Goal: Task Accomplishment & Management: Complete application form

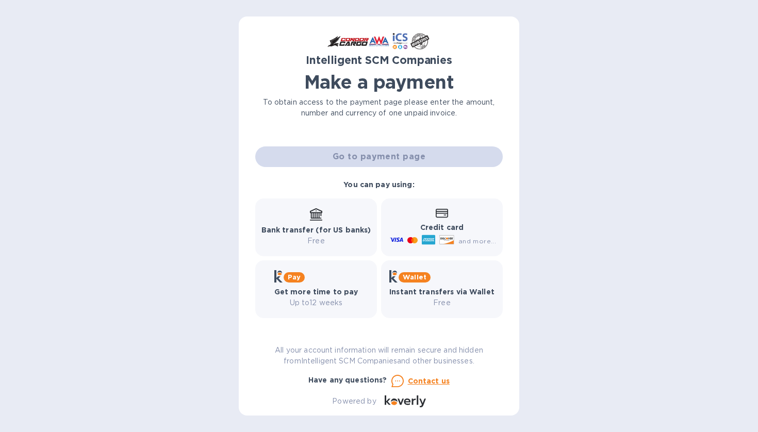
click at [414, 224] on p "Credit card" at bounding box center [442, 227] width 108 height 11
click at [442, 223] on b "Credit card" at bounding box center [441, 227] width 43 height 8
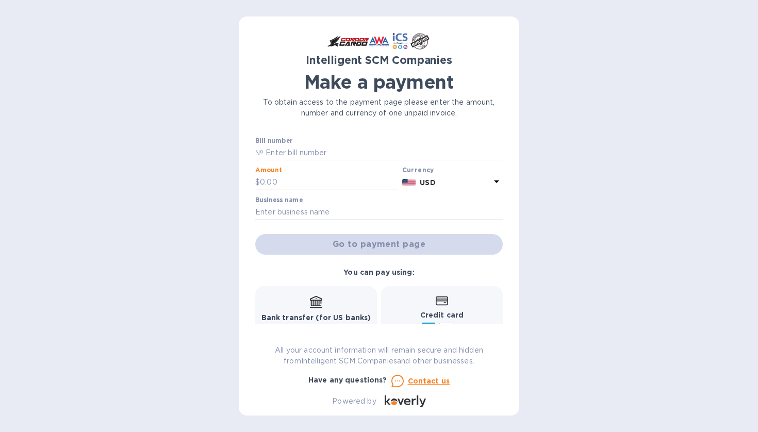
click at [269, 179] on input "text" at bounding box center [329, 182] width 138 height 15
type input "253.76"
click at [278, 152] on input "text" at bounding box center [382, 152] width 239 height 15
paste input "S00521253"
type input "S00521253"
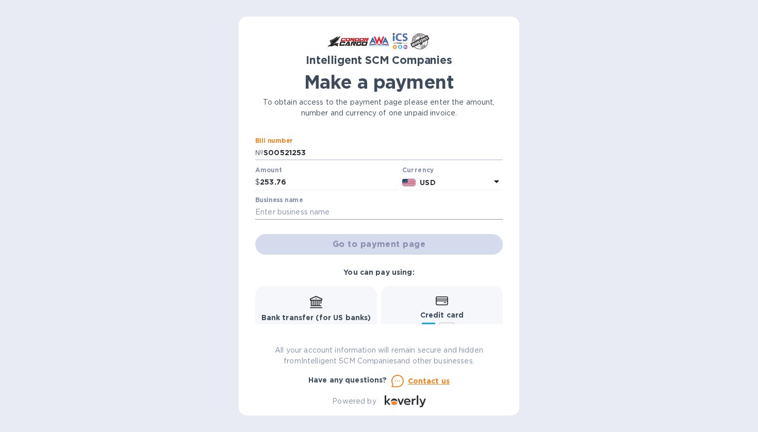
click at [283, 209] on input "text" at bounding box center [378, 212] width 247 height 15
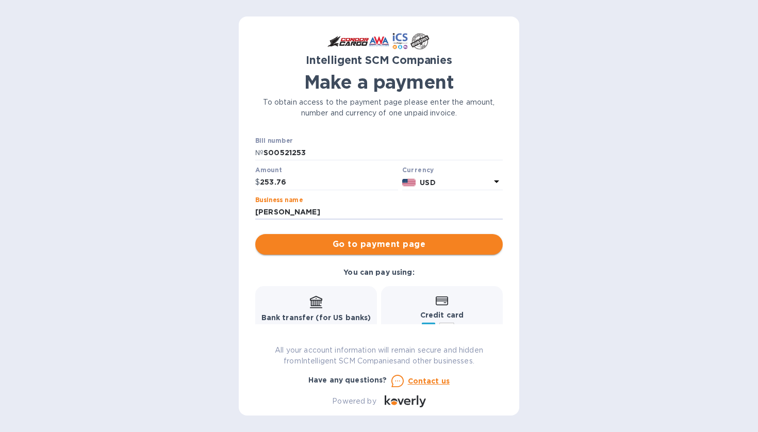
type input "[PERSON_NAME]"
click at [322, 245] on span "Go to payment page" at bounding box center [378, 244] width 231 height 12
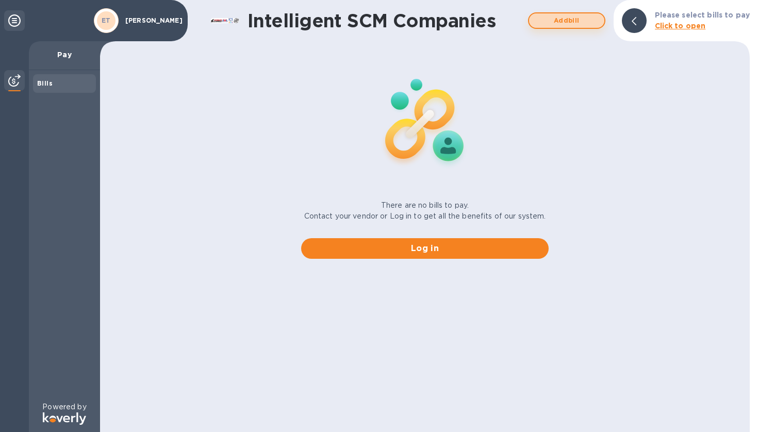
click at [581, 13] on button "Add bill" at bounding box center [566, 20] width 77 height 16
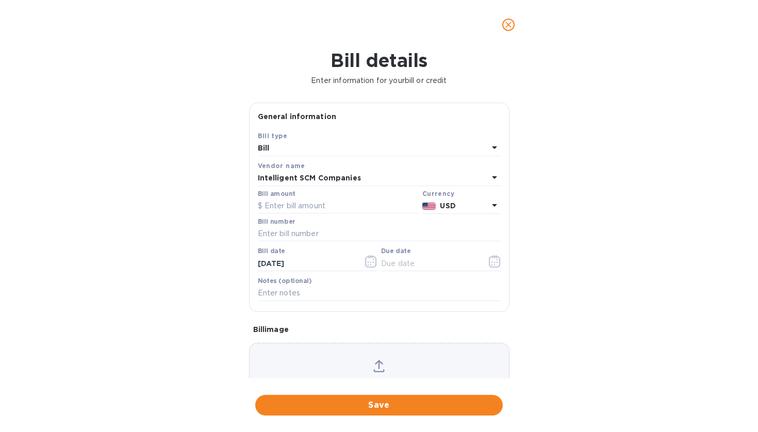
click at [364, 178] on div "Intelligent SCM Companies" at bounding box center [373, 178] width 230 height 14
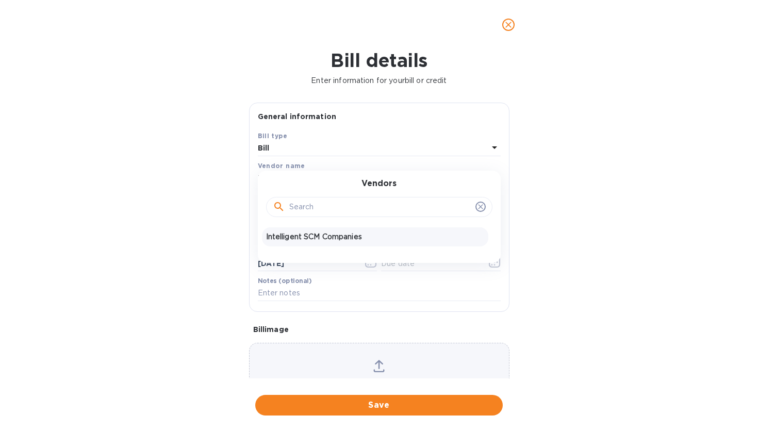
click at [158, 207] on div "Bill details Enter information for your bill or credit General information Save…" at bounding box center [379, 240] width 758 height 383
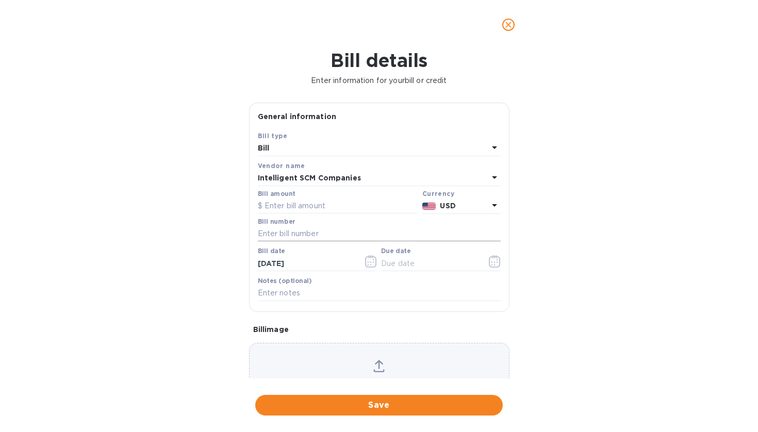
click at [272, 229] on input "text" at bounding box center [379, 233] width 243 height 15
paste input "S00521253"
type input "S00521253"
click at [269, 203] on input "text" at bounding box center [338, 205] width 160 height 15
click at [113, 88] on div "Enter information for your bill or credit" at bounding box center [378, 80] width 745 height 15
